Goal: Task Accomplishment & Management: Manage account settings

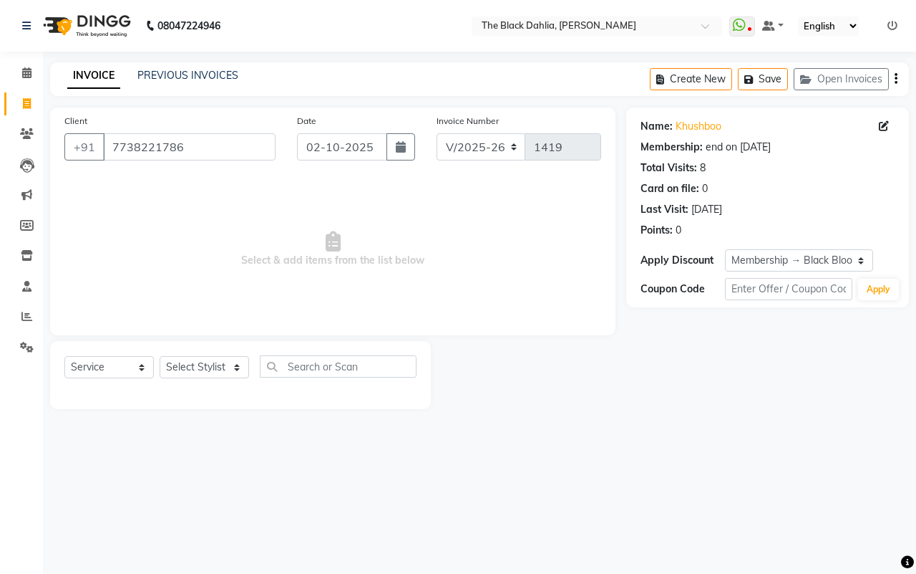
select select "4335"
select select "service"
select select "1: Object"
drag, startPoint x: 226, startPoint y: 144, endPoint x: 72, endPoint y: 144, distance: 153.9
click at [72, 144] on div "[PHONE_NUMBER]" at bounding box center [169, 146] width 211 height 27
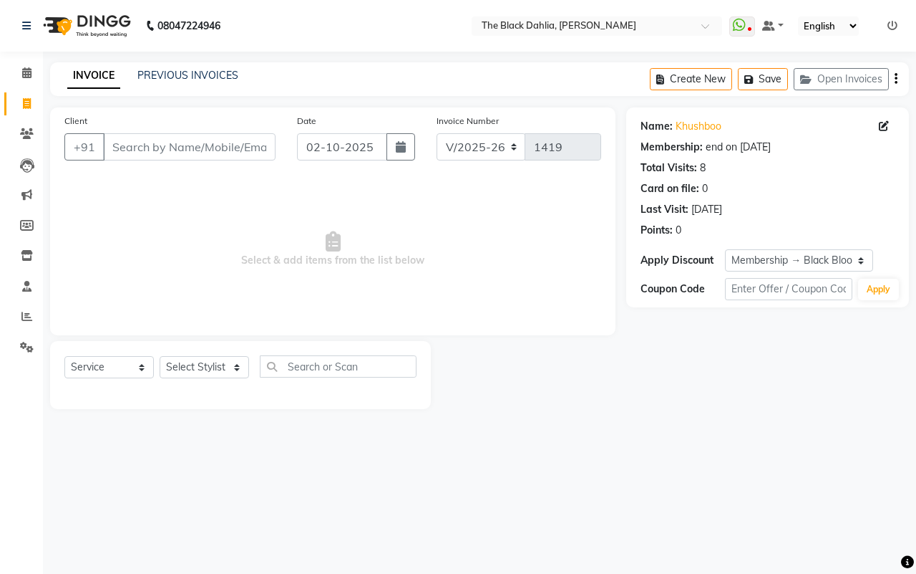
click at [531, 284] on span "Select & add items from the list below" at bounding box center [332, 249] width 537 height 143
click at [175, 72] on link "PREVIOUS INVOICES" at bounding box center [187, 75] width 101 height 13
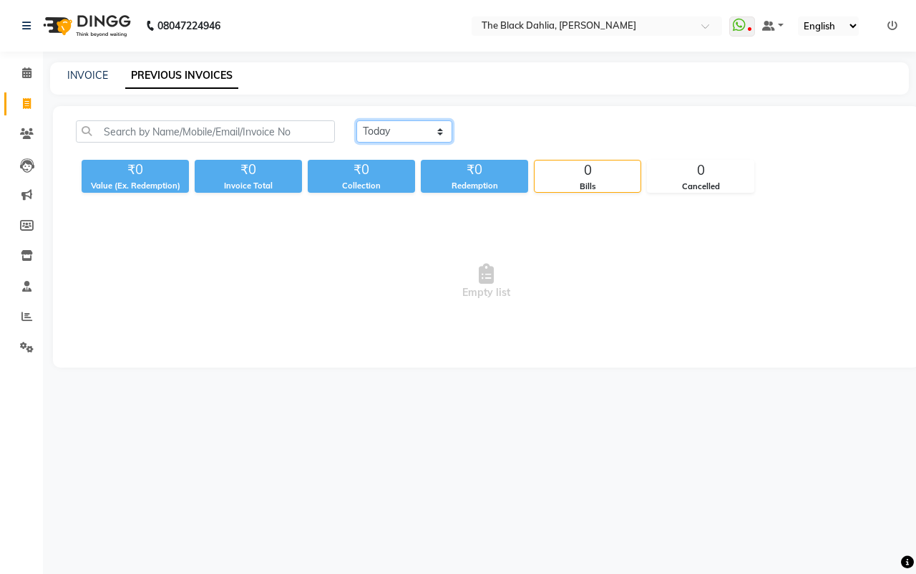
click at [420, 133] on select "[DATE] [DATE] Custom Range" at bounding box center [405, 131] width 96 height 22
select select "[DATE]"
click at [357, 120] on select "[DATE] [DATE] Custom Range" at bounding box center [405, 131] width 96 height 22
click at [430, 118] on div "[DATE] [DATE] Custom Range ₹0 Value (Ex. Redemption) ₹0 Invoice Total ₹0 Collec…" at bounding box center [486, 236] width 867 height 261
click at [892, 19] on li at bounding box center [893, 26] width 10 height 15
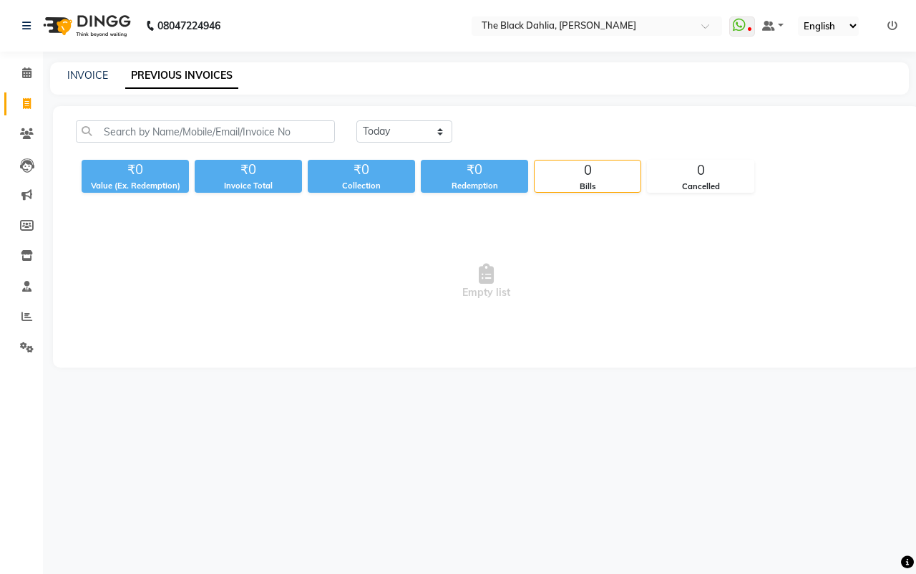
click at [892, 21] on icon at bounding box center [893, 26] width 10 height 10
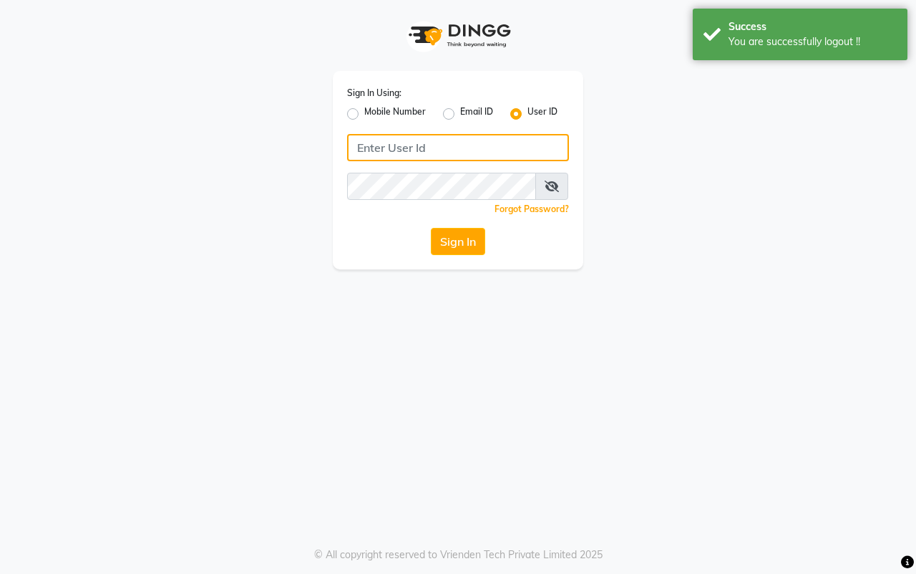
type input "8169214680"
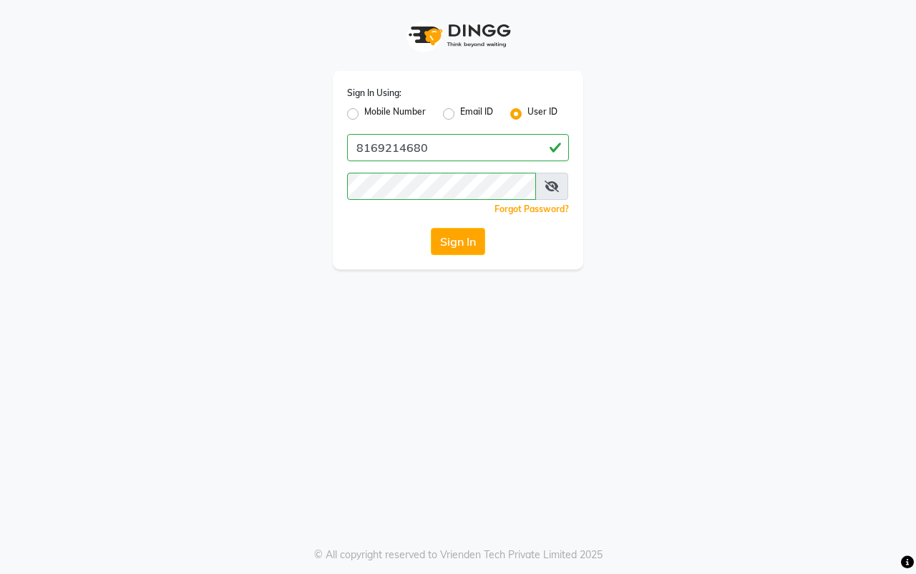
click at [364, 110] on label "Mobile Number" at bounding box center [395, 113] width 62 height 17
click at [364, 110] on input "Mobile Number" at bounding box center [368, 109] width 9 height 9
radio input "true"
radio input "false"
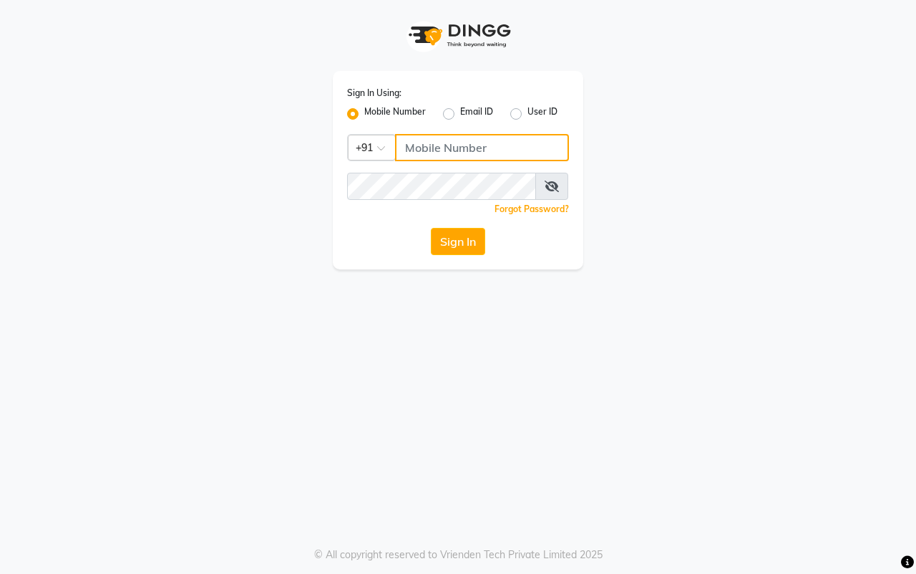
click at [430, 143] on input "Username" at bounding box center [482, 147] width 174 height 27
type input "7977738938"
click at [465, 238] on button "Sign In" at bounding box center [458, 241] width 54 height 27
